Goal: Find specific page/section: Find specific page/section

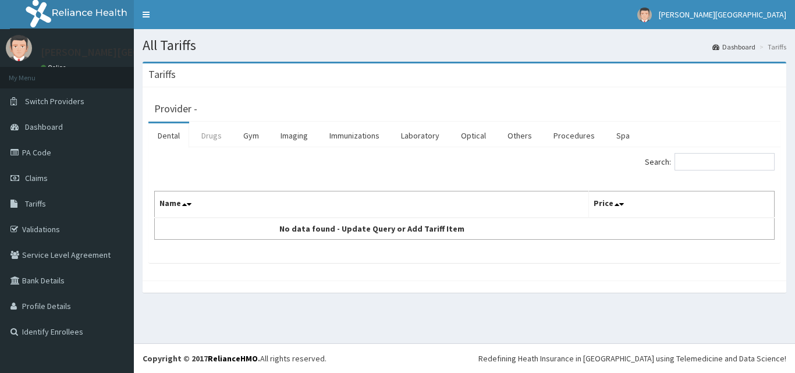
click at [215, 136] on link "Drugs" at bounding box center [211, 135] width 39 height 24
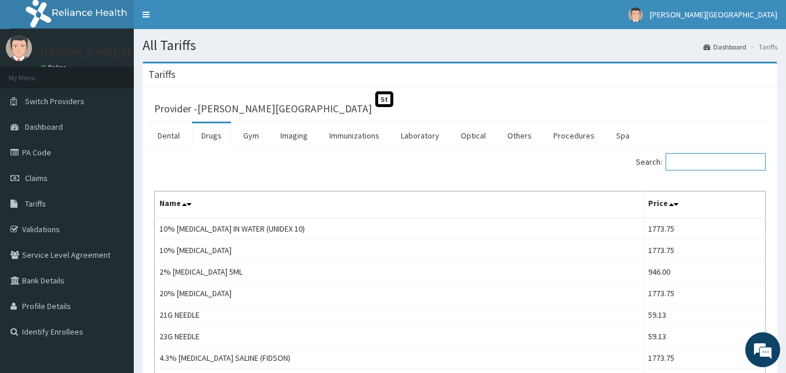
click at [708, 163] on input "Search:" at bounding box center [716, 161] width 100 height 17
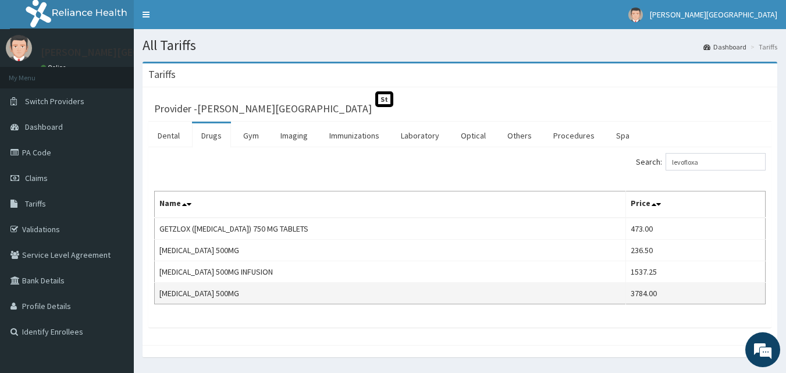
click at [394, 297] on td "[MEDICAL_DATA] 500MG" at bounding box center [391, 294] width 472 height 22
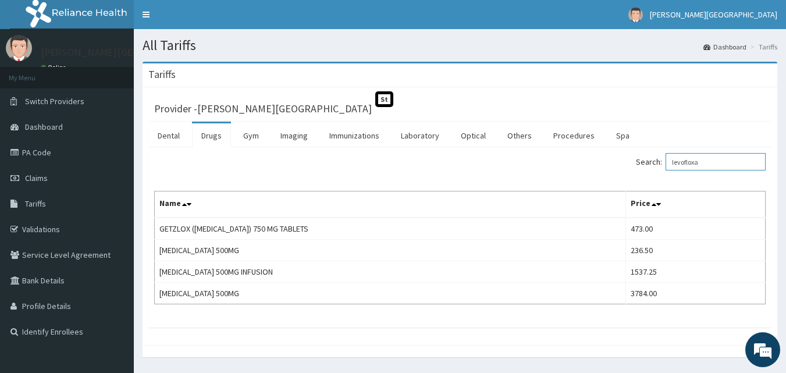
click at [713, 161] on input "levofloxa" at bounding box center [716, 161] width 100 height 17
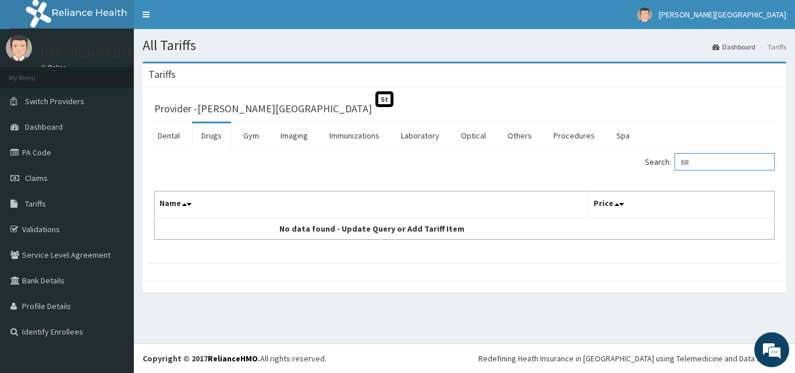
type input "B"
type input "CRIPTI"
click at [53, 157] on link "PA Code" at bounding box center [67, 153] width 134 height 26
